Goal: Contribute content

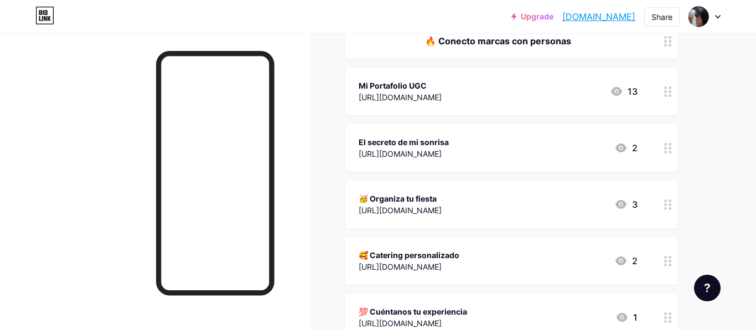
scroll to position [78, 0]
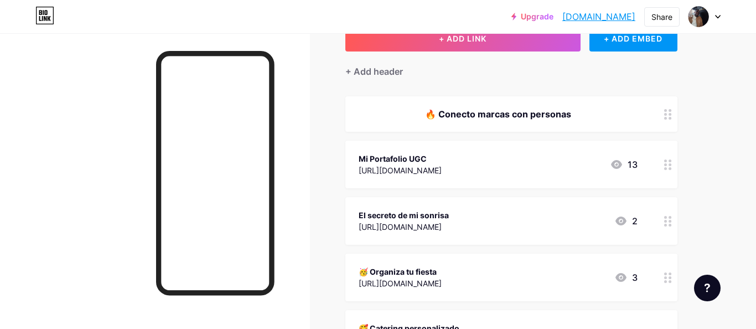
click at [566, 208] on div "El secreto de mi sonrisa [URL][DOMAIN_NAME] 2" at bounding box center [497, 220] width 279 height 25
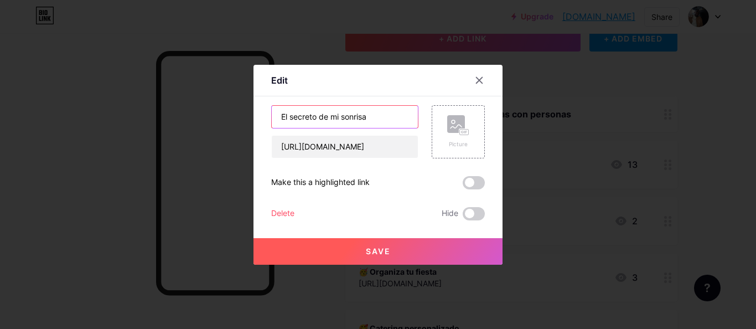
drag, startPoint x: 373, startPoint y: 123, endPoint x: 251, endPoint y: 109, distance: 123.6
click at [248, 114] on div "Edit Content YouTube Play YouTube video without leaving your page. ADD Vimeo Pl…" at bounding box center [378, 164] width 756 height 329
type input "M"
type input "Kit dental que uso cada dia"
click at [422, 243] on button "Save" at bounding box center [377, 251] width 249 height 27
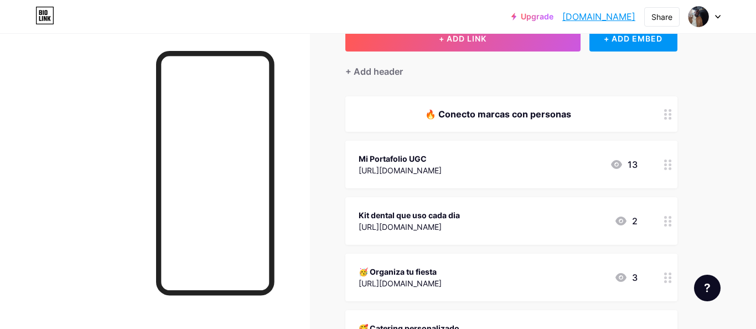
click at [570, 217] on div "Kit dental que uso cada dia [URL][DOMAIN_NAME] 2" at bounding box center [497, 220] width 279 height 25
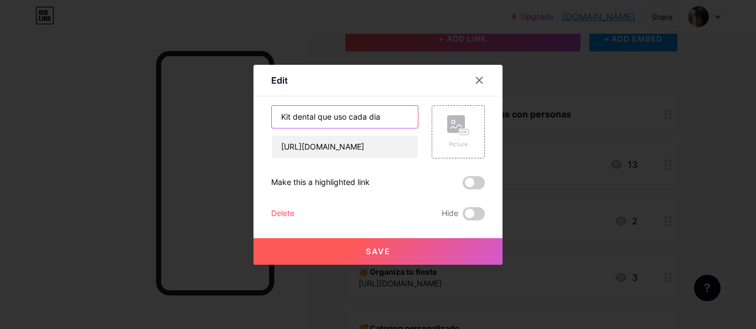
click at [357, 119] on input "Kit dental que uso cada dia" at bounding box center [345, 117] width 146 height 22
click at [357, 117] on input "Kit dental que uso cada dia" at bounding box center [345, 117] width 146 height 22
click at [357, 115] on input "Kit dental que uso cada dia" at bounding box center [345, 117] width 146 height 22
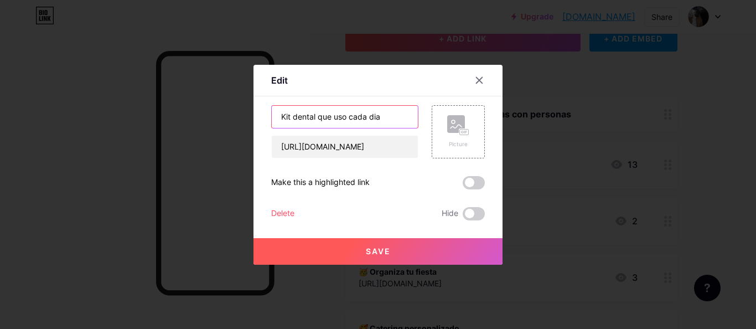
click at [357, 115] on input "Kit dental que uso cada dia" at bounding box center [345, 117] width 146 height 22
type input "Mi rutina de cuidado oral"
click at [428, 263] on button "Save" at bounding box center [377, 251] width 249 height 27
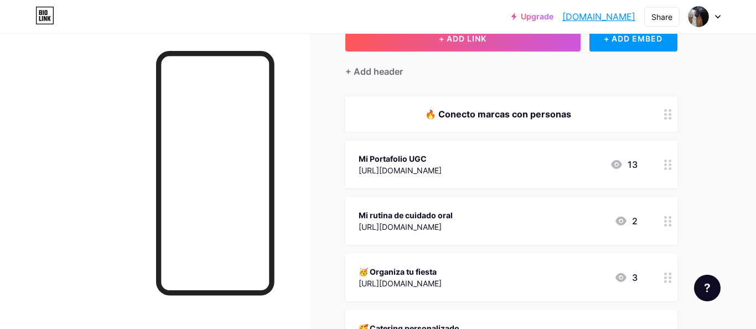
click at [540, 175] on div "Mi Portafolio UGC [URL][DOMAIN_NAME] 13" at bounding box center [497, 164] width 279 height 25
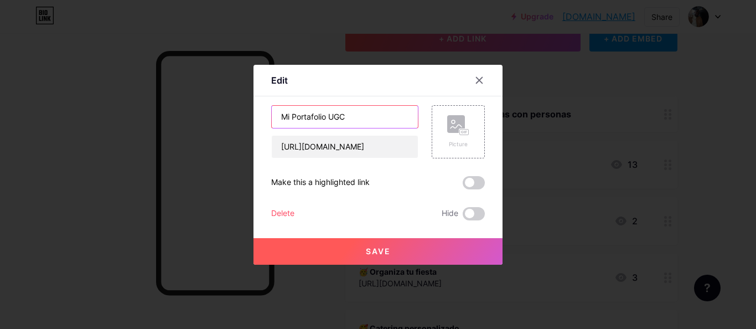
click at [293, 121] on input "Mi Portafolio UGC" at bounding box center [345, 117] width 146 height 22
click at [287, 121] on input "Mi Portafolio UGC" at bounding box center [345, 117] width 146 height 22
click at [288, 120] on input "Mi Portafolio UGC" at bounding box center [345, 117] width 146 height 22
click at [290, 119] on input "Mi Portafolio UGC" at bounding box center [345, 117] width 146 height 22
click at [294, 118] on input "Mi Portafolio UGC" at bounding box center [345, 117] width 146 height 22
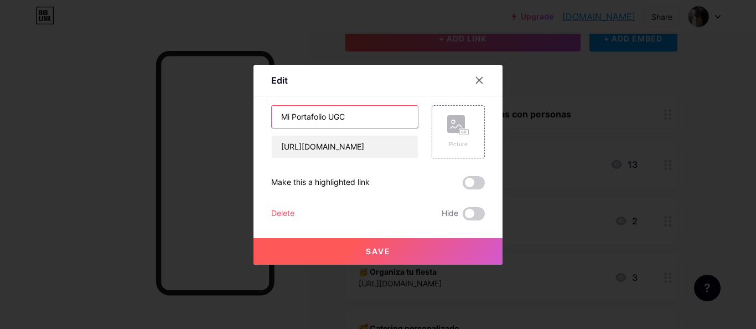
drag, startPoint x: 291, startPoint y: 118, endPoint x: 265, endPoint y: 118, distance: 26.0
click at [265, 118] on div "Edit Content YouTube Play YouTube video without leaving your page. ADD Vimeo Pl…" at bounding box center [377, 165] width 249 height 200
type input "Portafolio UGC"
click at [425, 256] on button "Save" at bounding box center [377, 251] width 249 height 27
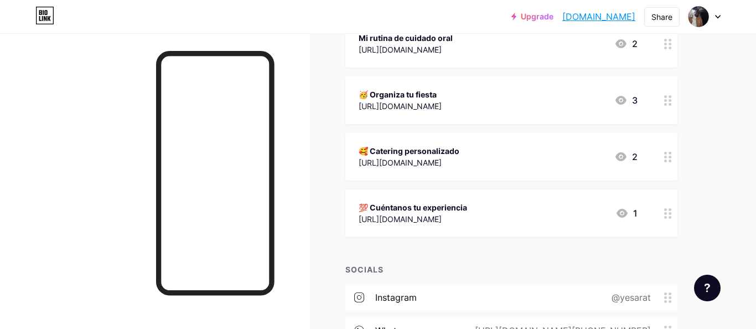
scroll to position [270, 0]
